Goal: Information Seeking & Learning: Learn about a topic

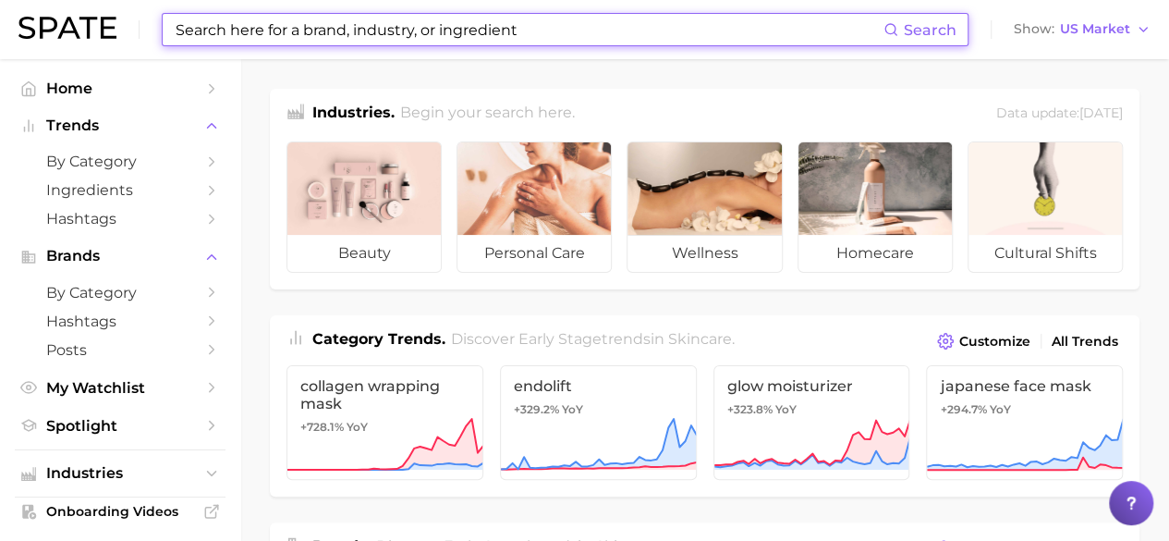
click at [483, 29] on input at bounding box center [529, 29] width 710 height 31
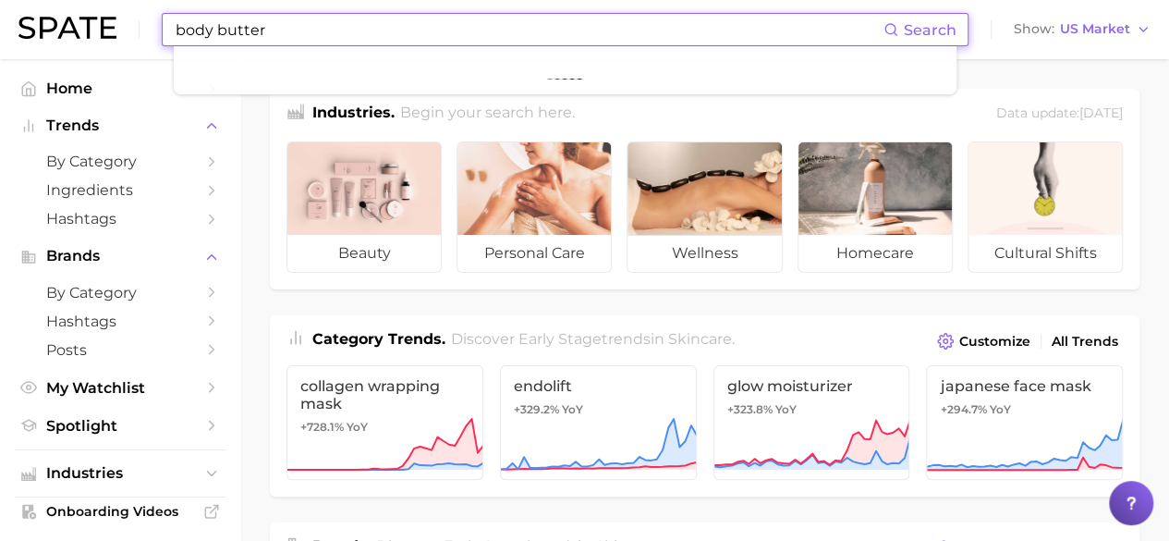
type input "body butter"
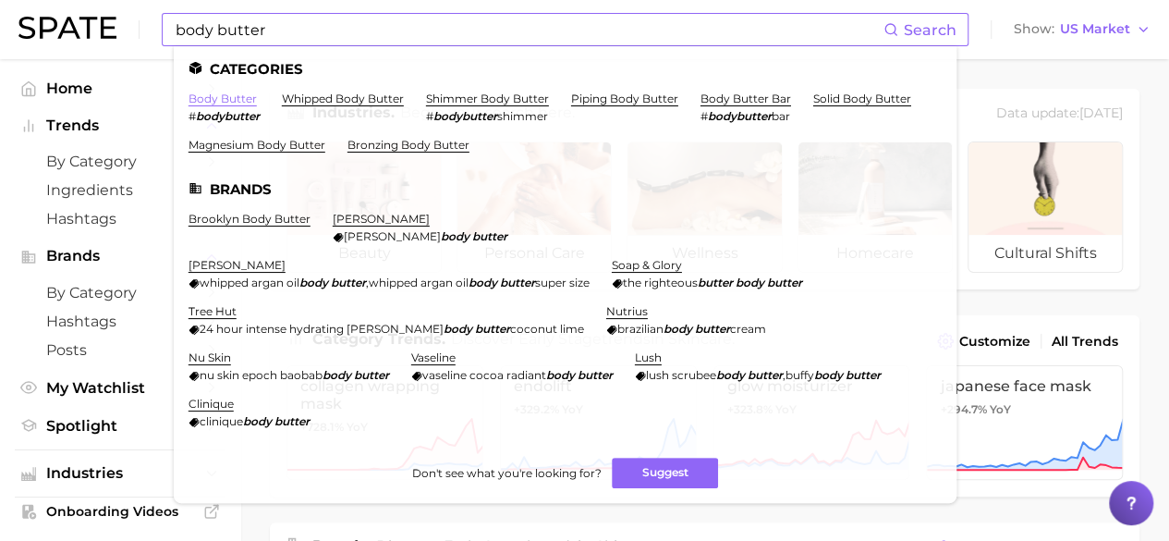
click at [237, 101] on link "body butter" at bounding box center [223, 99] width 68 height 14
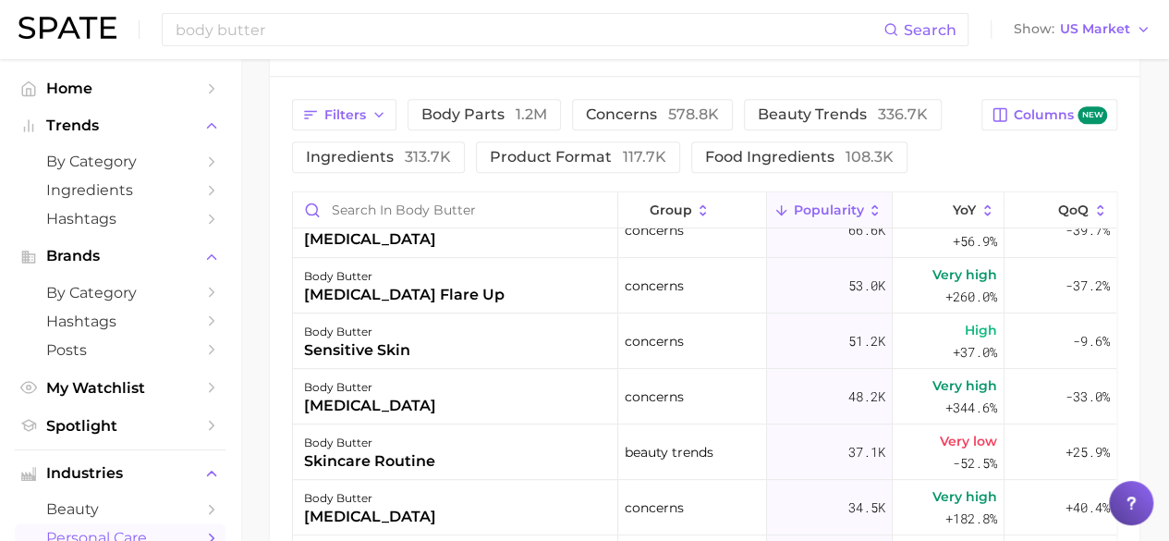
scroll to position [359, 0]
click at [629, 108] on span "concerns 578.8k" at bounding box center [652, 114] width 133 height 15
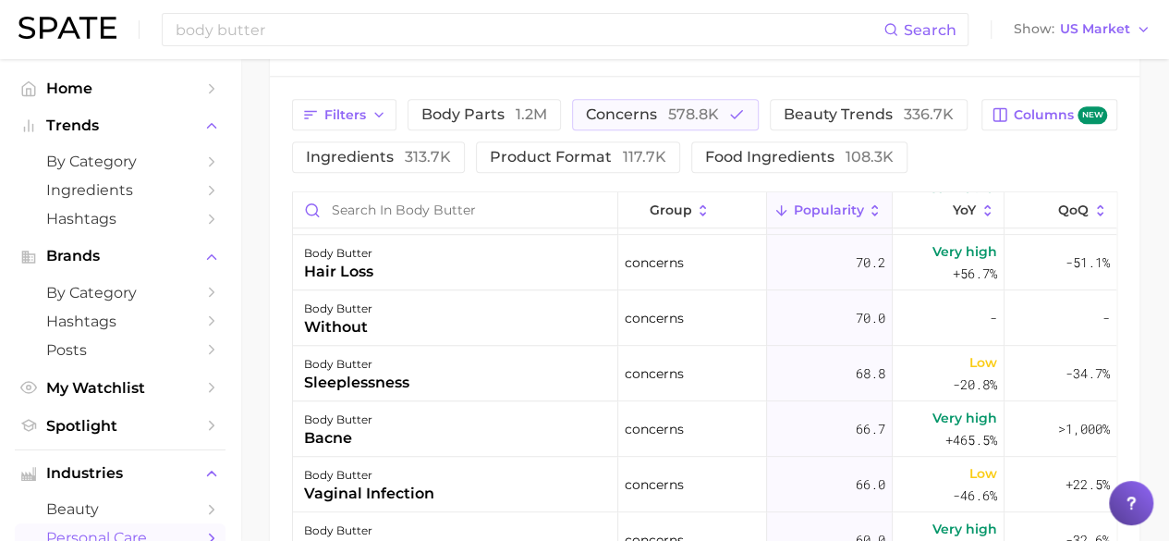
scroll to position [4157, 0]
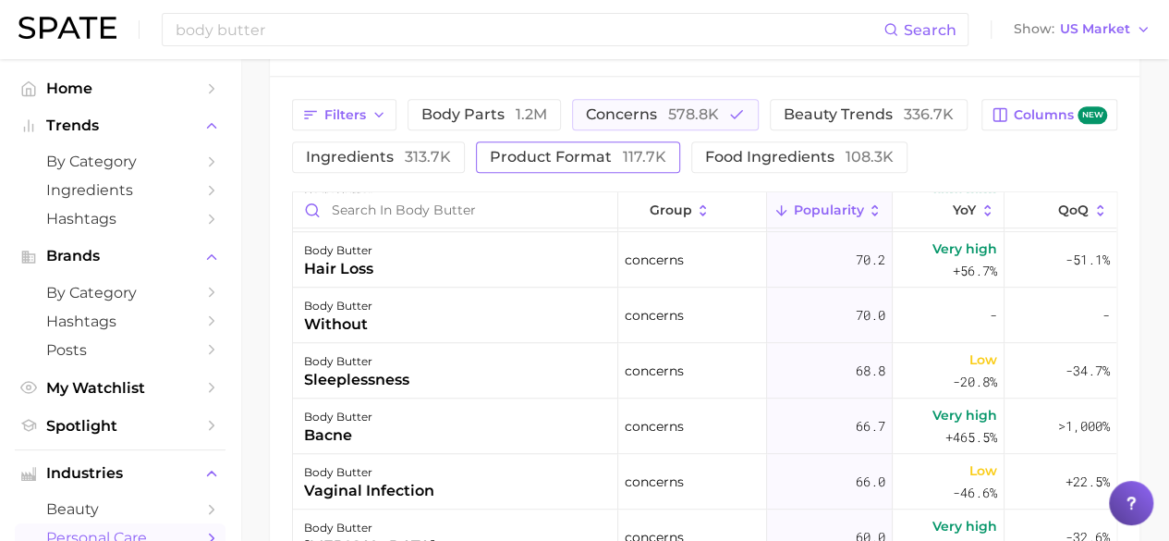
click at [585, 160] on span "product format 117.7k" at bounding box center [578, 157] width 177 height 15
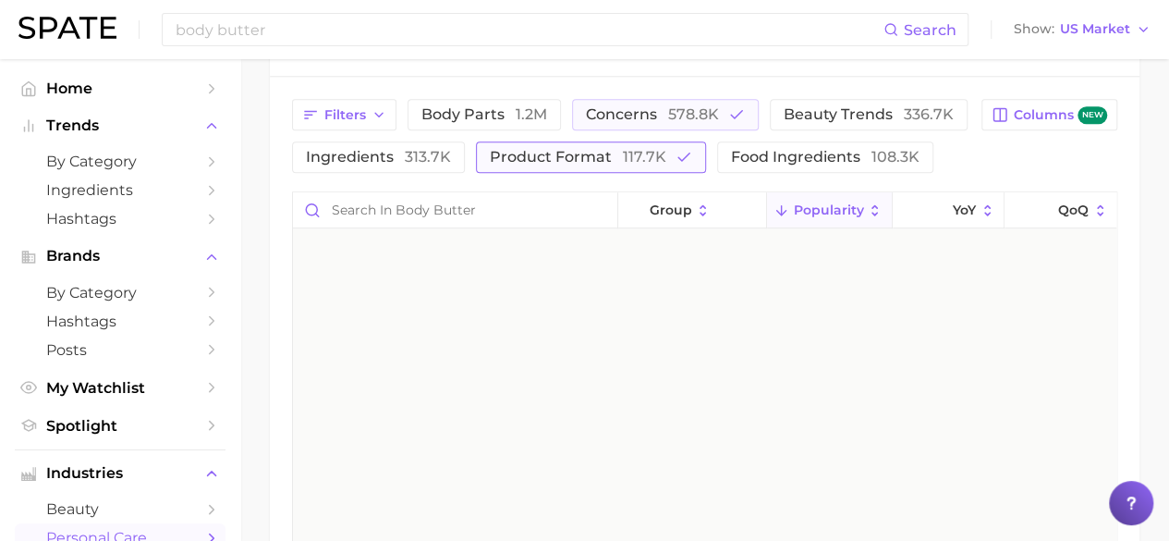
scroll to position [0, 0]
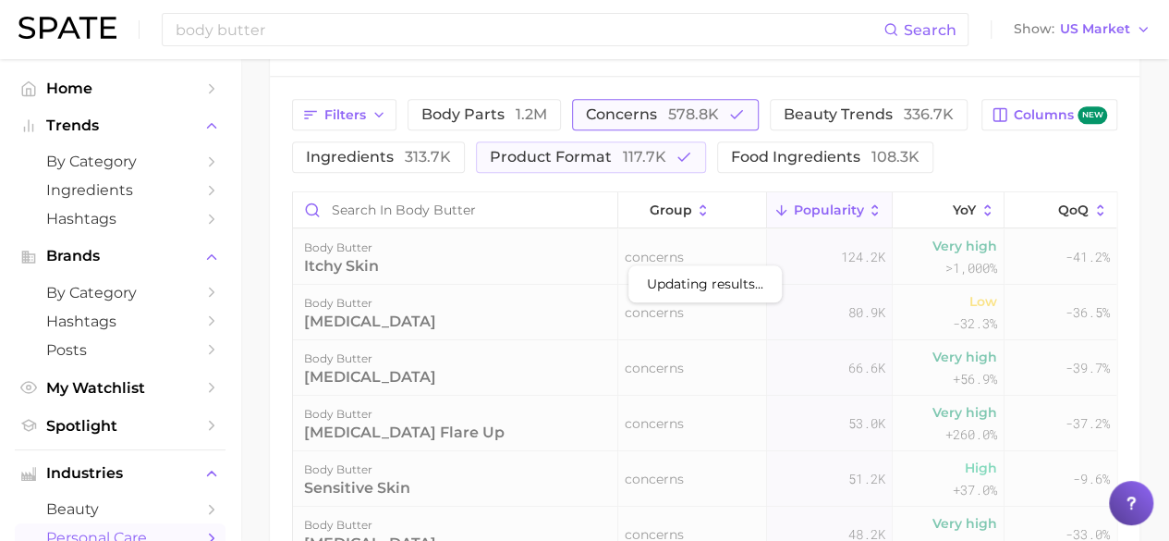
click at [648, 121] on span "concerns 578.8k" at bounding box center [652, 114] width 133 height 15
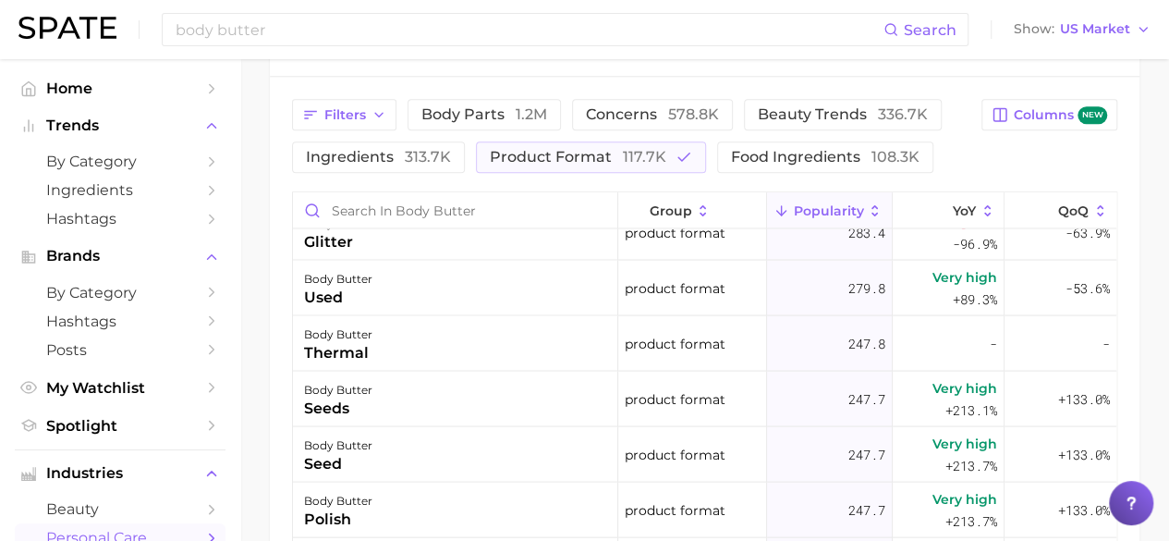
scroll to position [1801, 0]
